Goal: Information Seeking & Learning: Learn about a topic

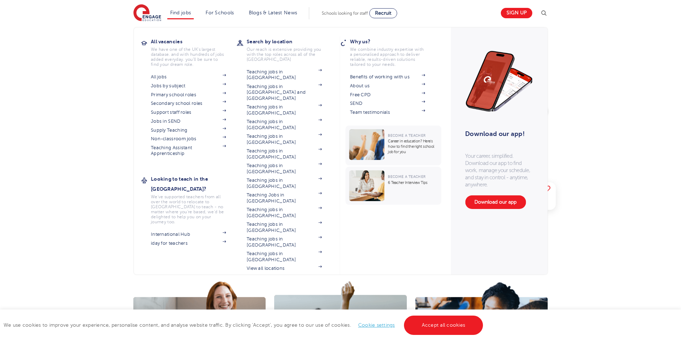
click at [174, 108] on section "All jobs Jobs by subject Primary school roles Secondary school roles Support st…" at bounding box center [194, 114] width 86 height 84
drag, startPoint x: 174, startPoint y: 108, endPoint x: 174, endPoint y: 114, distance: 6.1
click at [174, 109] on section "All jobs Jobs by subject Primary school roles Secondary school roles Support st…" at bounding box center [194, 114] width 86 height 84
click at [174, 114] on link "Support staff roles" at bounding box center [188, 112] width 75 height 6
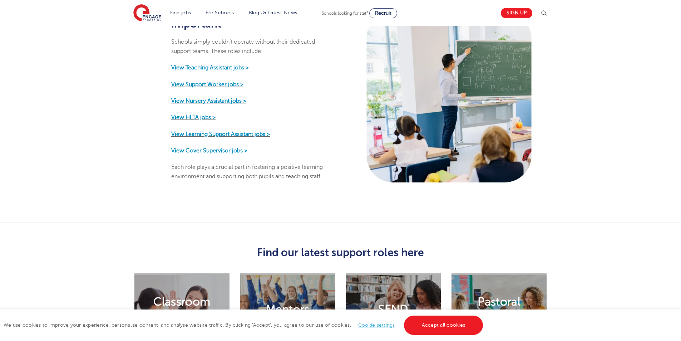
scroll to position [401, 0]
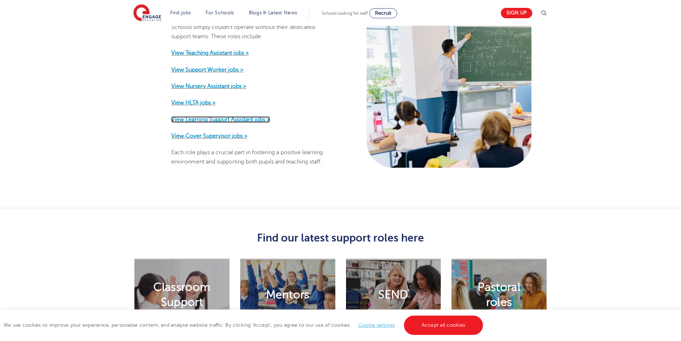
click at [217, 116] on strong "View Learning Support Assistant jobs >" at bounding box center [220, 119] width 99 height 6
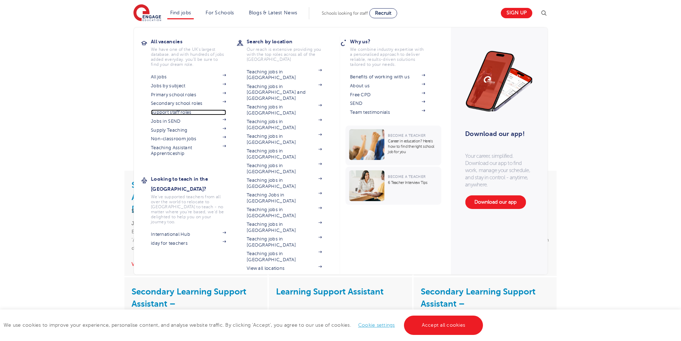
click at [169, 112] on link "Support staff roles" at bounding box center [188, 112] width 75 height 6
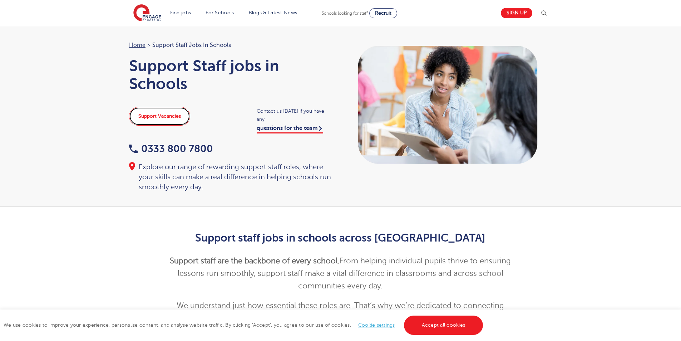
drag, startPoint x: 0, startPoint y: 0, endPoint x: 165, endPoint y: 115, distance: 201.8
click at [165, 115] on link "Support Vacancies" at bounding box center [159, 116] width 61 height 19
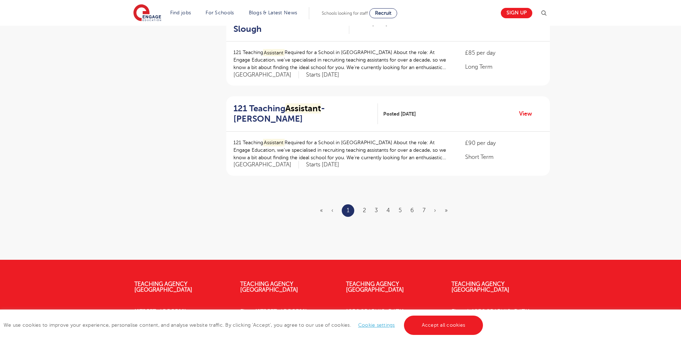
scroll to position [837, 0]
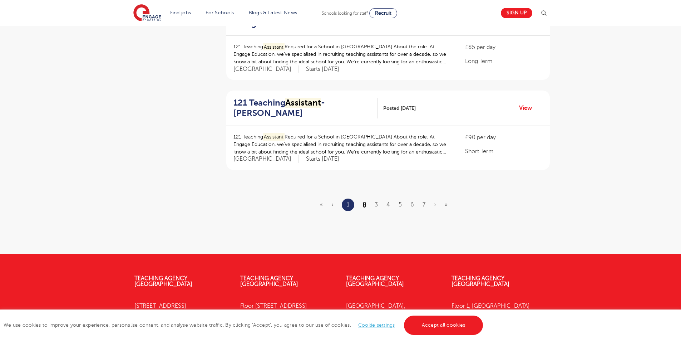
click at [364, 203] on link "2" at bounding box center [364, 204] width 3 height 6
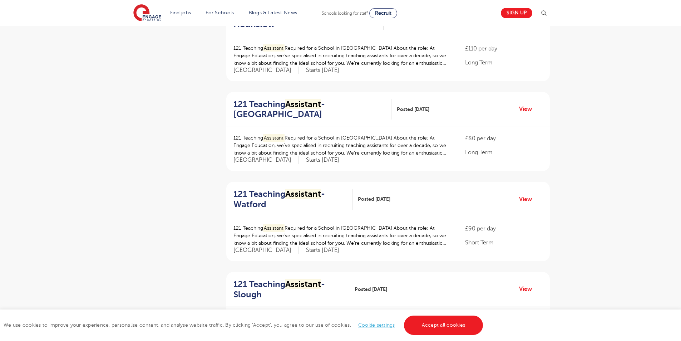
scroll to position [927, 0]
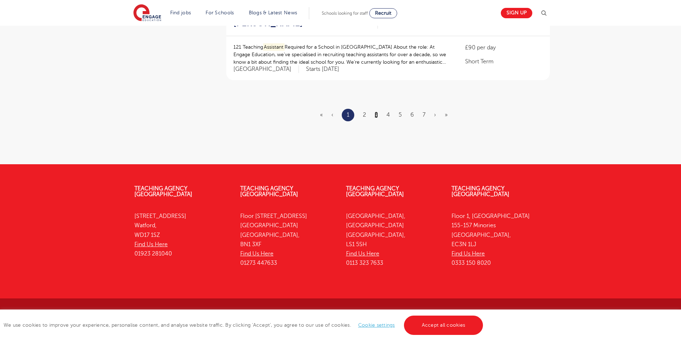
click at [376, 117] on link "3" at bounding box center [376, 115] width 3 height 6
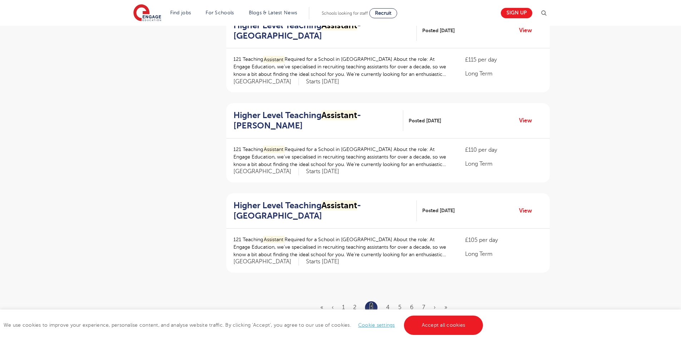
scroll to position [784, 0]
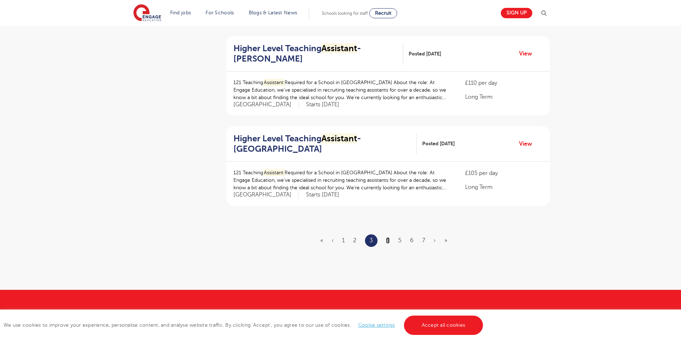
click at [389, 238] on link "4" at bounding box center [388, 240] width 4 height 6
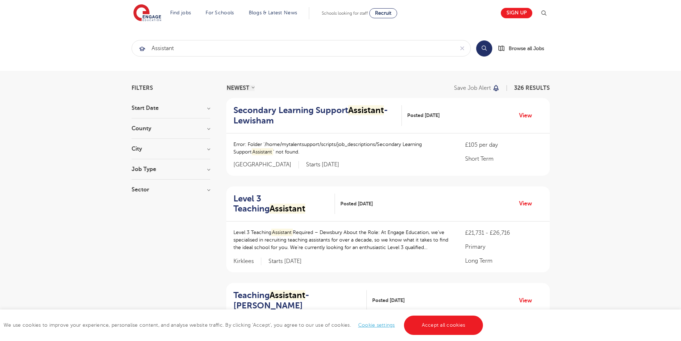
scroll to position [928, 0]
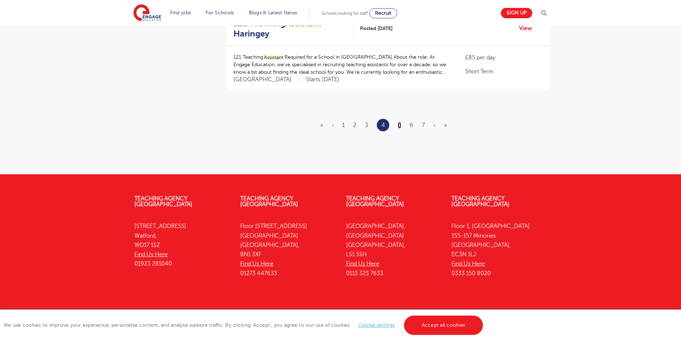
click at [399, 122] on link "5" at bounding box center [399, 125] width 3 height 6
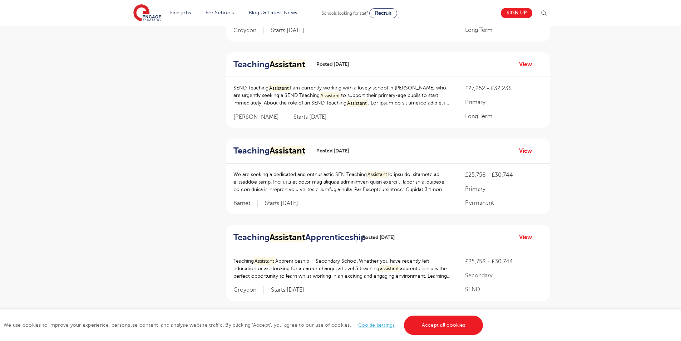
scroll to position [913, 0]
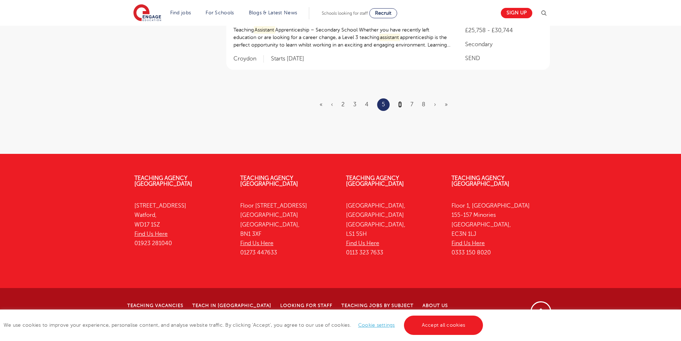
click at [399, 108] on link "6" at bounding box center [400, 104] width 4 height 6
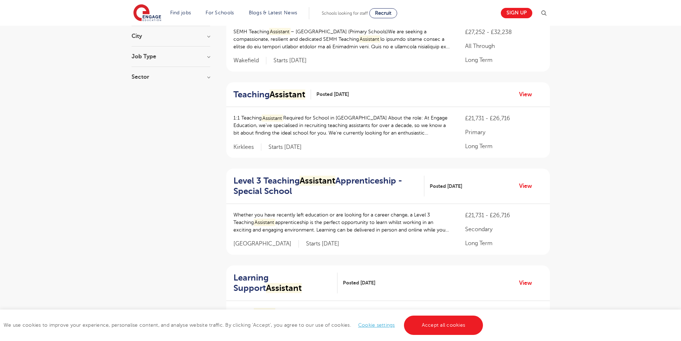
scroll to position [933, 0]
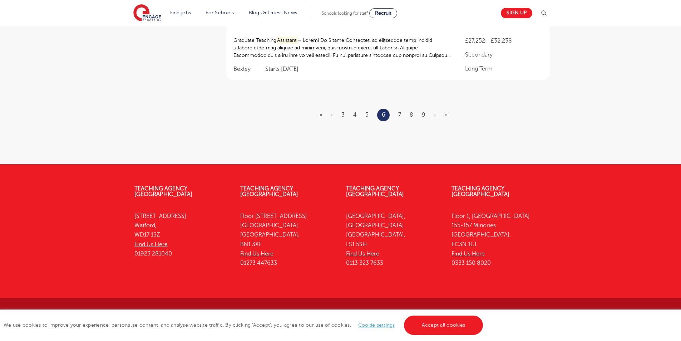
click at [420, 115] on ul "« ‹ 3 4 5 6 7 8 9 › »" at bounding box center [388, 115] width 137 height 13
click at [421, 116] on ul "« ‹ 3 4 5 6 7 8 9 › »" at bounding box center [388, 115] width 137 height 13
click at [423, 116] on link "9" at bounding box center [424, 115] width 4 height 6
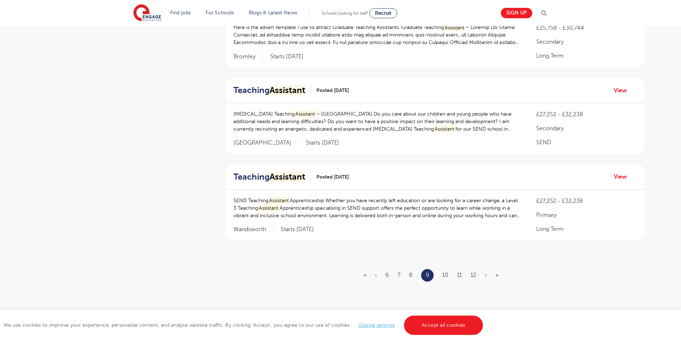
scroll to position [885, 0]
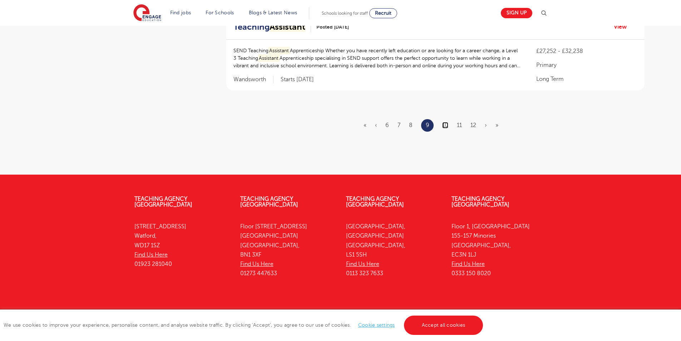
click at [442, 122] on link "10" at bounding box center [445, 125] width 6 height 6
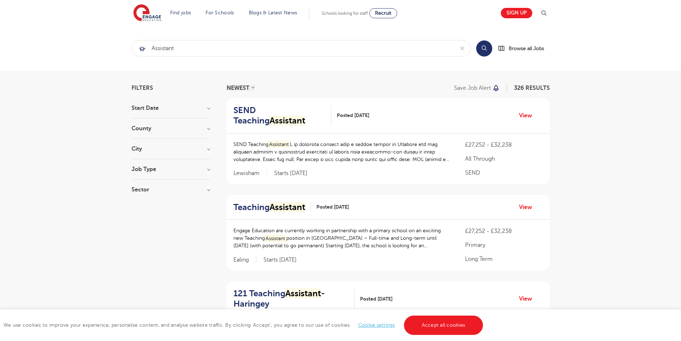
scroll to position [910, 0]
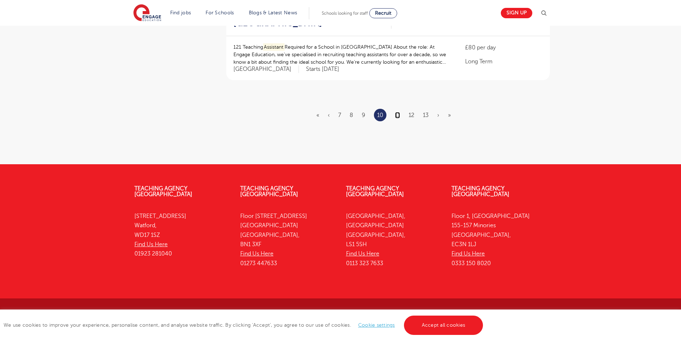
click at [396, 118] on link "11" at bounding box center [397, 115] width 5 height 6
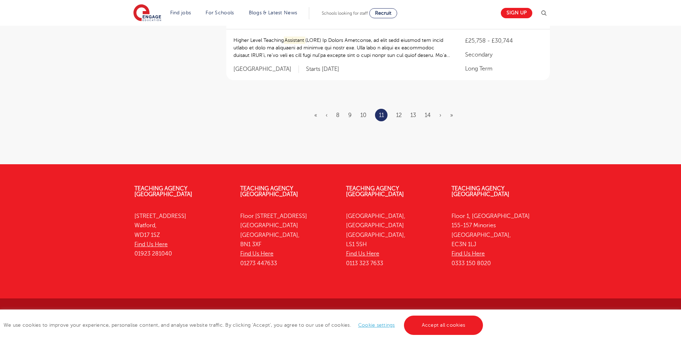
scroll to position [0, 0]
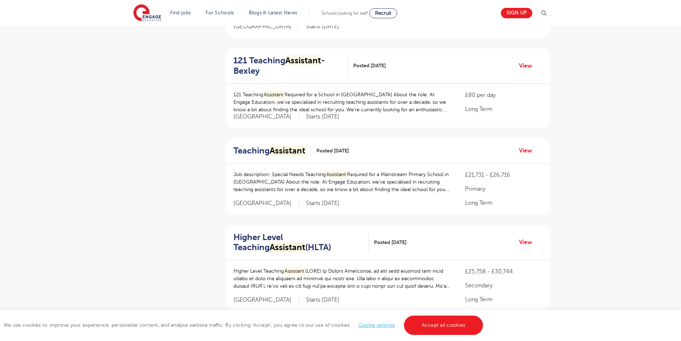
scroll to position [910, 0]
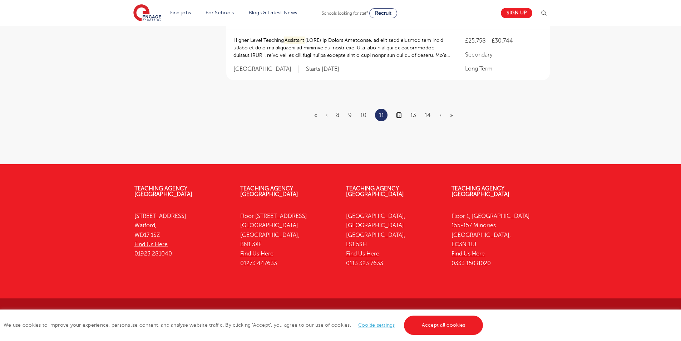
click at [400, 114] on link "12" at bounding box center [399, 115] width 6 height 6
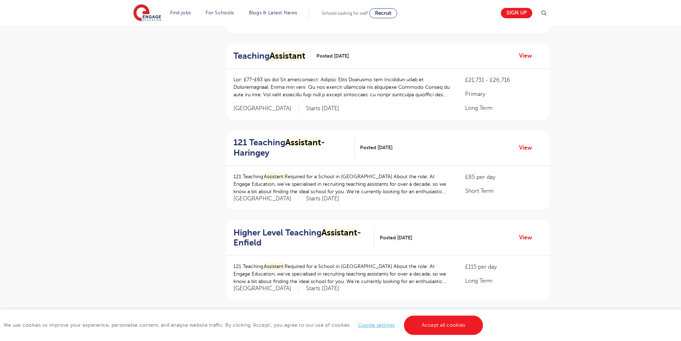
scroll to position [908, 0]
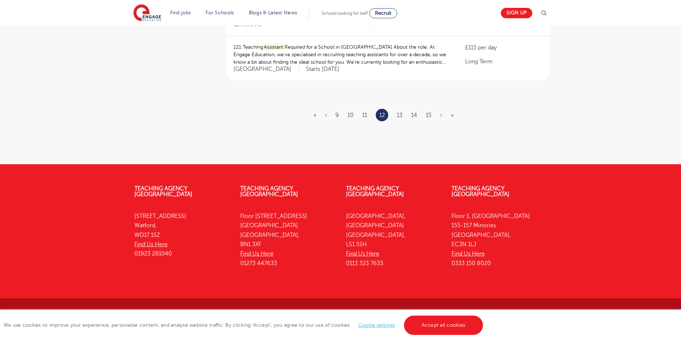
click at [399, 110] on ul "« ‹ 9 10 11 12 13 14 15 › »" at bounding box center [387, 115] width 149 height 13
click at [400, 112] on link "13" at bounding box center [400, 115] width 6 height 6
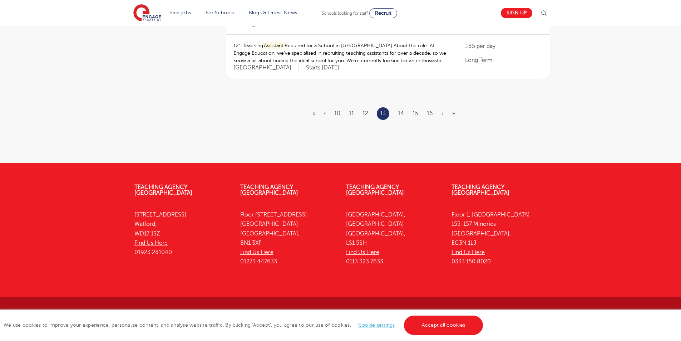
scroll to position [0, 0]
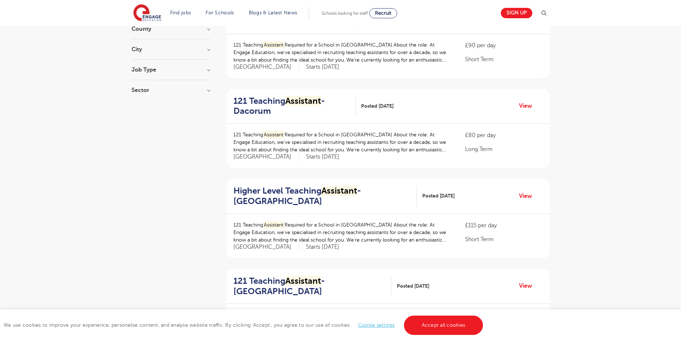
scroll to position [906, 0]
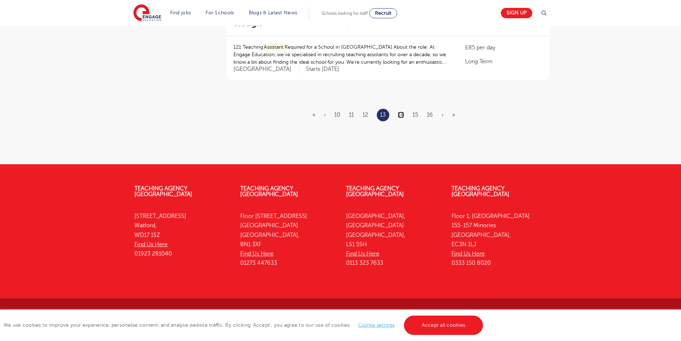
click at [402, 115] on link "14" at bounding box center [401, 115] width 6 height 6
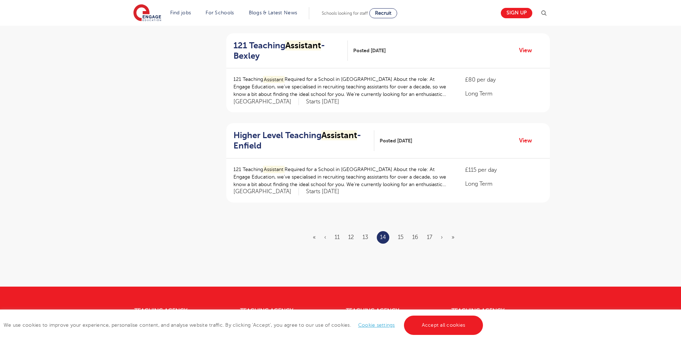
scroll to position [906, 0]
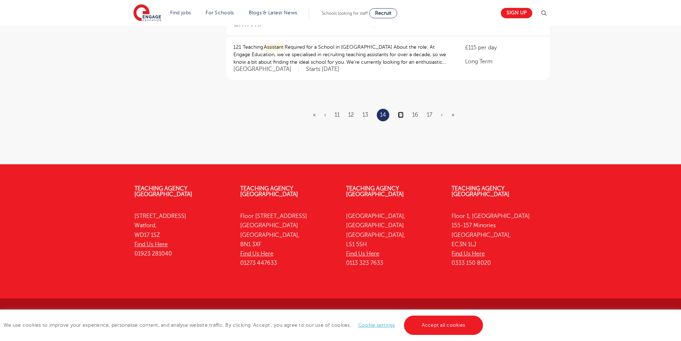
click at [401, 118] on link "15" at bounding box center [401, 115] width 6 height 6
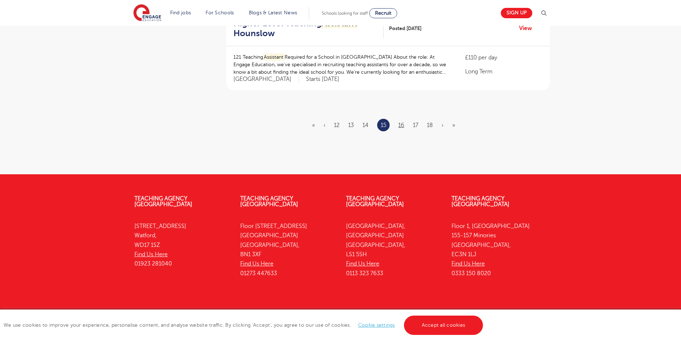
click at [398, 119] on ul "« ‹ 12 13 14 15 16 17 18 › »" at bounding box center [388, 125] width 152 height 13
click at [400, 122] on link "16" at bounding box center [401, 125] width 6 height 6
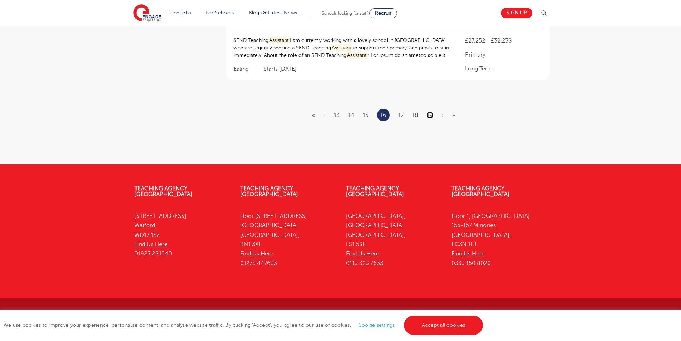
click at [430, 114] on link "19" at bounding box center [430, 115] width 6 height 6
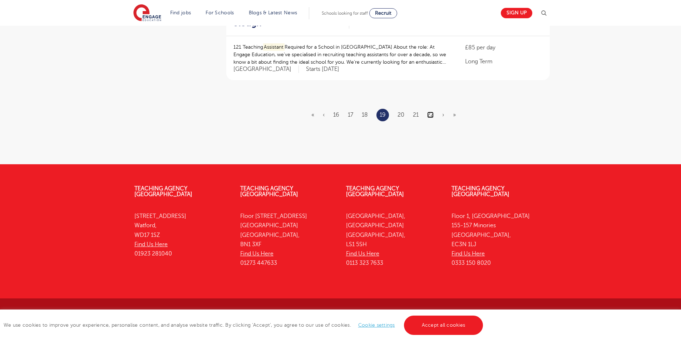
click at [431, 112] on link "22" at bounding box center [430, 115] width 6 height 6
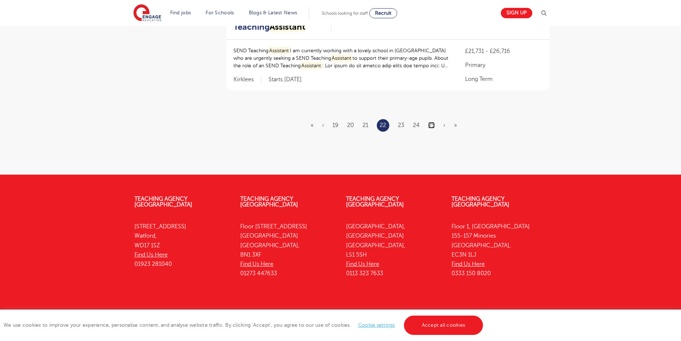
click at [431, 122] on link "25" at bounding box center [431, 125] width 6 height 6
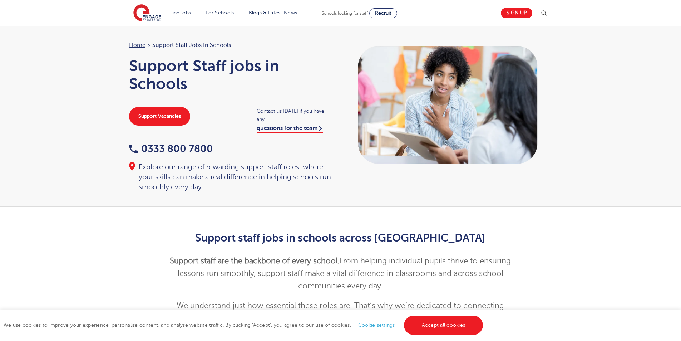
scroll to position [401, 0]
